Goal: Transaction & Acquisition: Purchase product/service

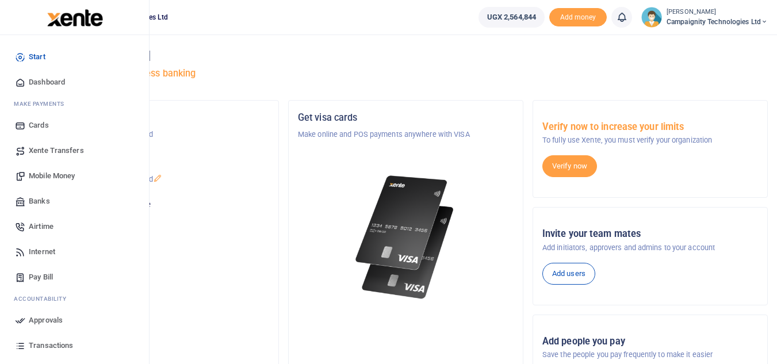
click at [52, 343] on span "Transactions" at bounding box center [51, 346] width 44 height 12
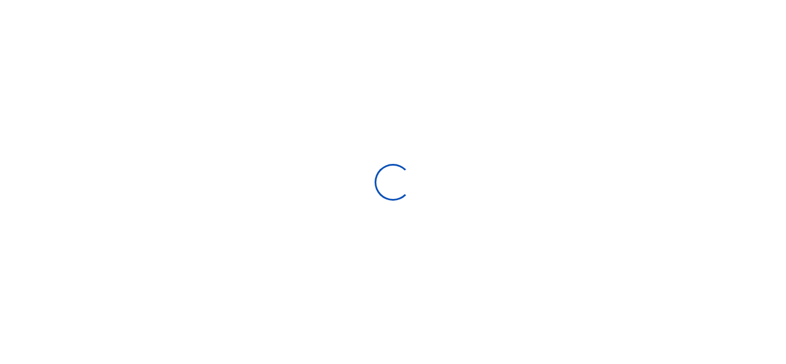
select select
type input "08/29/2025 - 09/27/2025"
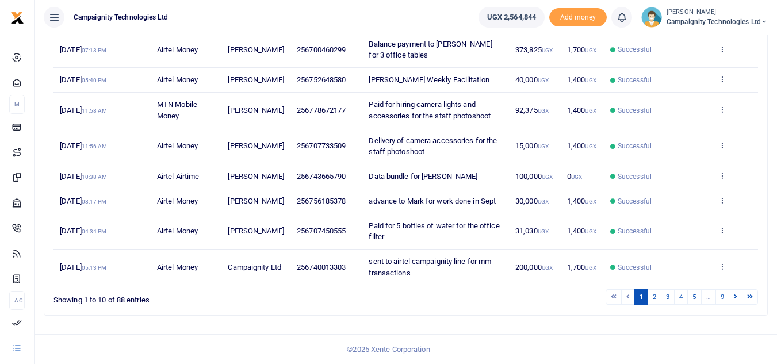
scroll to position [256, 0]
drag, startPoint x: 306, startPoint y: 289, endPoint x: 344, endPoint y: 293, distance: 38.8
click at [344, 285] on td "256740013303" at bounding box center [327, 267] width 72 height 35
copy span "740013303"
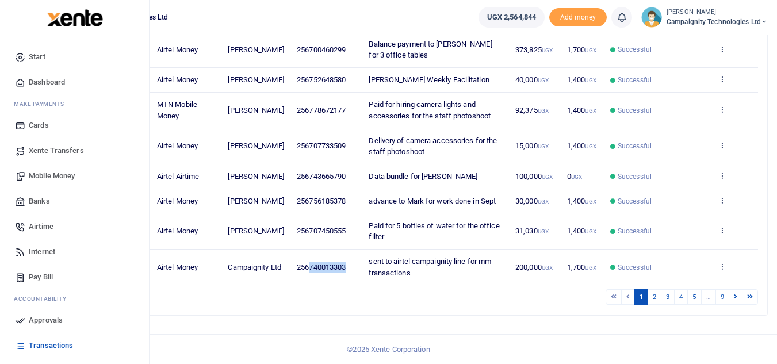
click at [51, 175] on span "Mobile Money" at bounding box center [52, 176] width 46 height 12
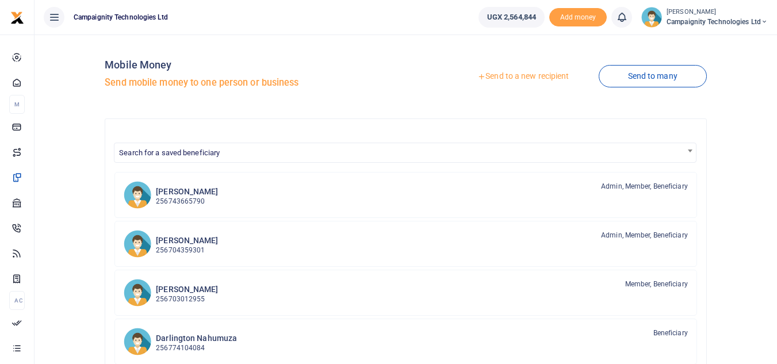
click at [509, 73] on div at bounding box center [388, 182] width 777 height 364
click at [509, 73] on link "Send to a new recipient" at bounding box center [523, 76] width 150 height 21
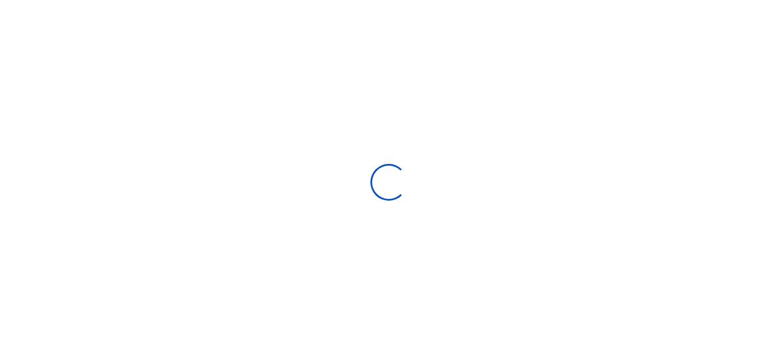
select select
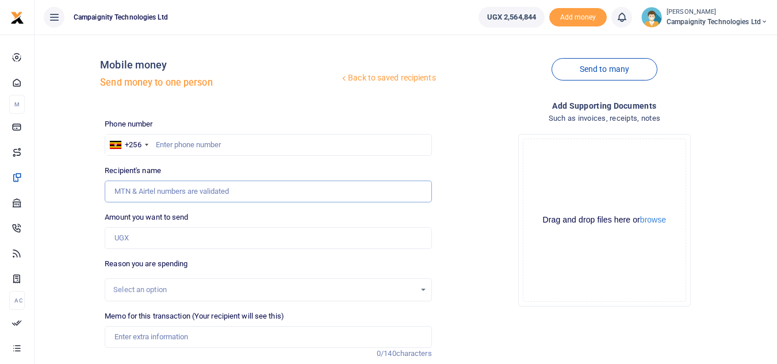
click at [206, 193] on input "Recipient's name" at bounding box center [268, 192] width 327 height 22
click at [215, 142] on input "text" at bounding box center [268, 145] width 327 height 22
paste input "740013303"
type input "740013303"
click at [154, 237] on input "Amount you want to send" at bounding box center [268, 238] width 327 height 22
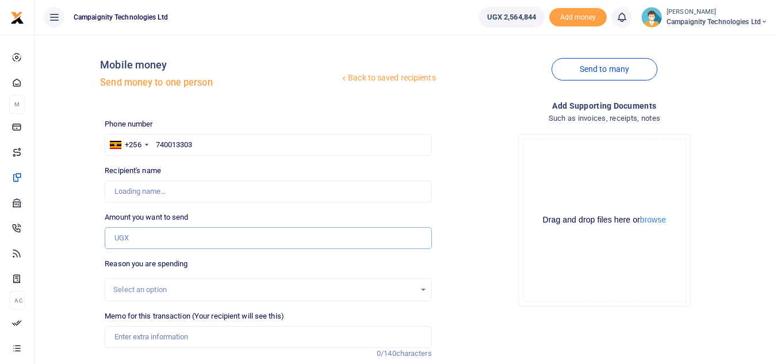
type input "Campaignity Ltd"
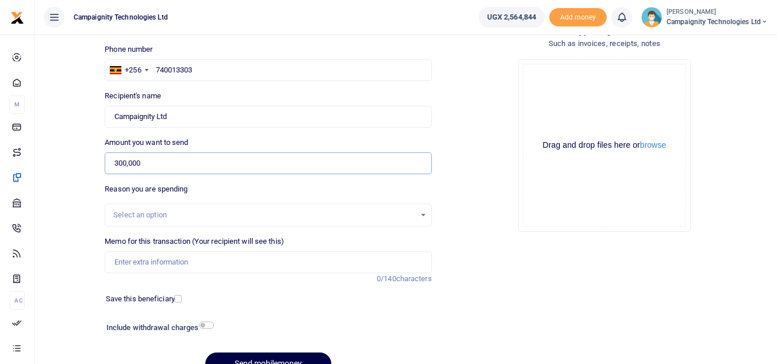
scroll to position [134, 0]
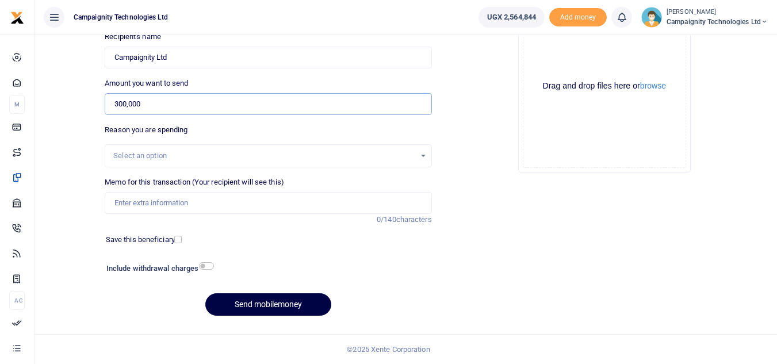
type input "300,000"
click at [280, 200] on input "Memo for this transaction (Your recipient will see this)" at bounding box center [268, 203] width 327 height 22
type input "sent to campaignity airtel line for mm transactions"
click at [269, 315] on button "Send mobilemoney" at bounding box center [268, 304] width 126 height 22
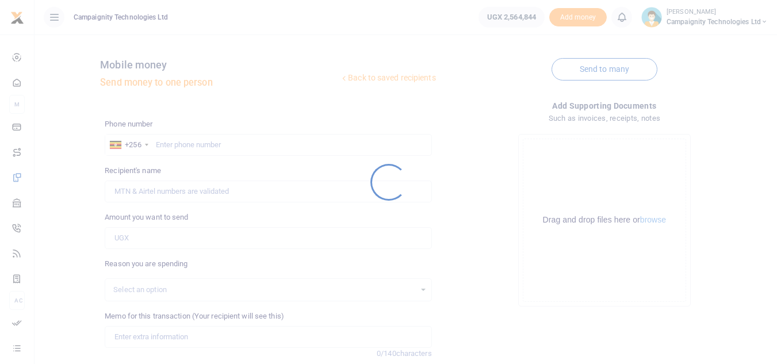
scroll to position [134, 0]
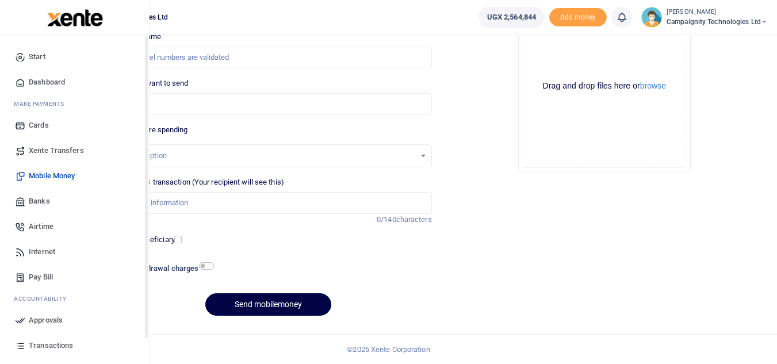
click at [41, 322] on span "Approvals" at bounding box center [46, 321] width 34 height 12
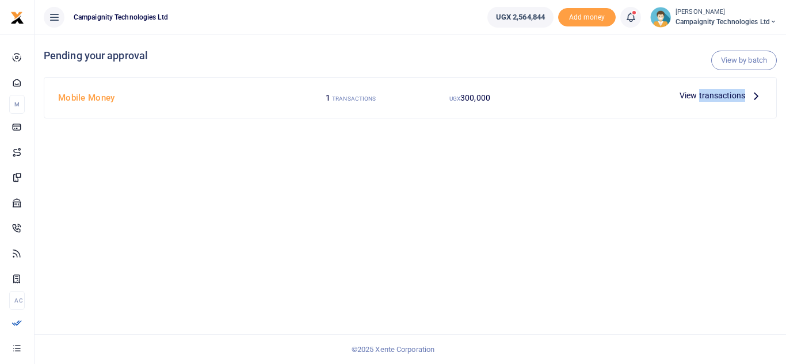
click at [728, 92] on span "View transactions" at bounding box center [712, 95] width 66 height 13
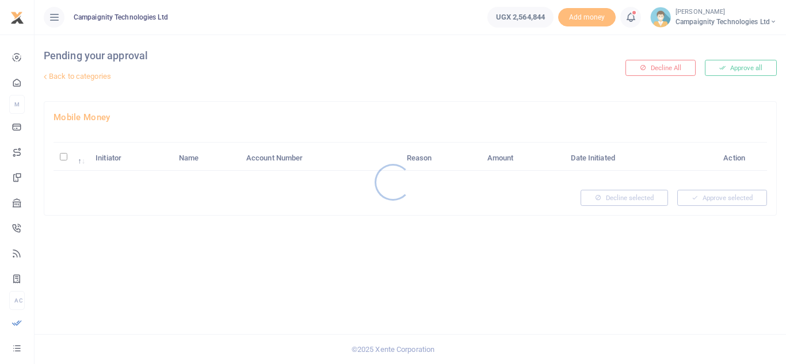
click at [732, 68] on div at bounding box center [393, 182] width 786 height 364
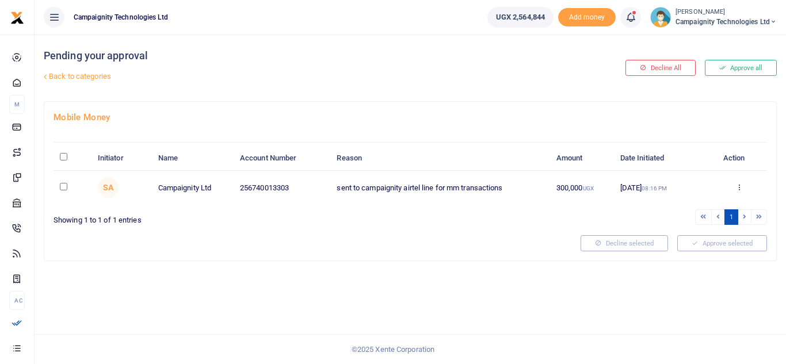
click at [732, 68] on button "Approve all" at bounding box center [741, 68] width 72 height 16
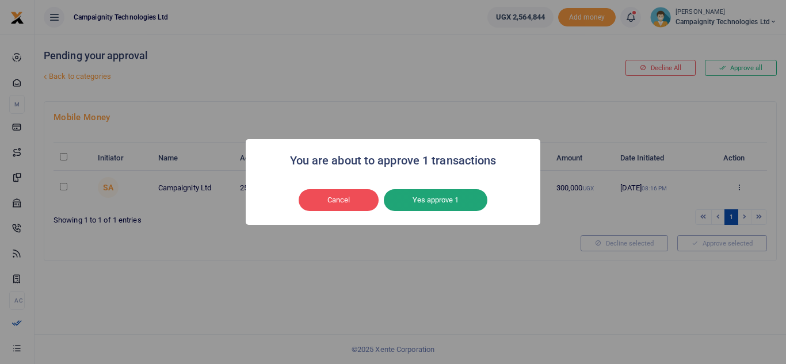
click at [463, 200] on button "Yes approve 1" at bounding box center [436, 200] width 104 height 22
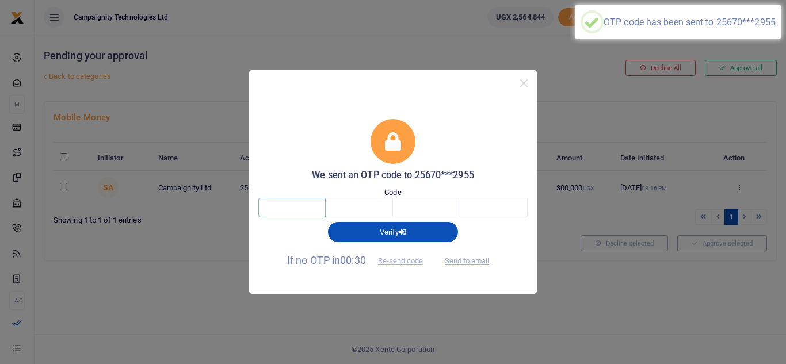
click at [312, 208] on input "text" at bounding box center [291, 208] width 67 height 20
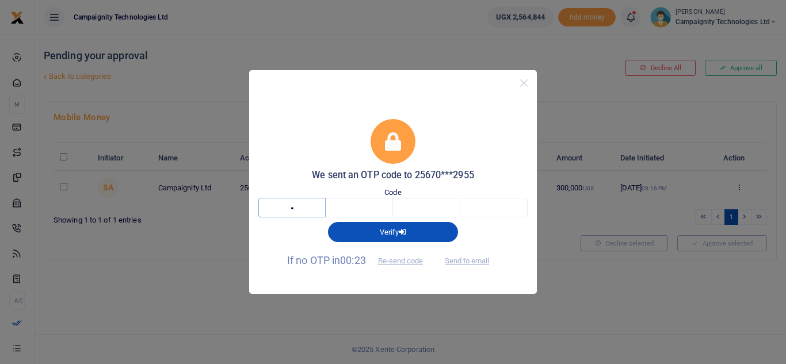
type input "6"
type input "0"
type input "5"
type input "0"
